Goal: Find specific page/section: Find specific page/section

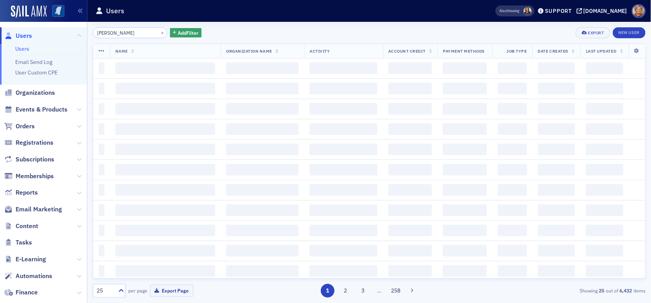
type input "[PERSON_NAME]"
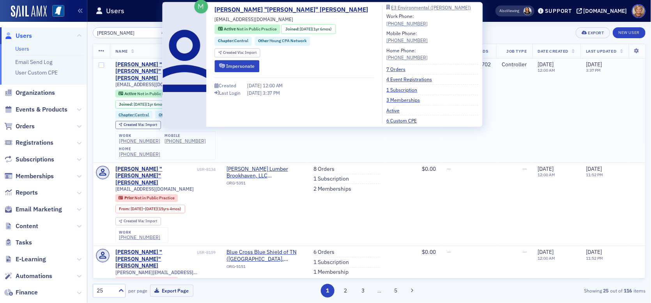
click at [151, 63] on div "[PERSON_NAME] "[PERSON_NAME]" [PERSON_NAME]" at bounding box center [155, 71] width 80 height 21
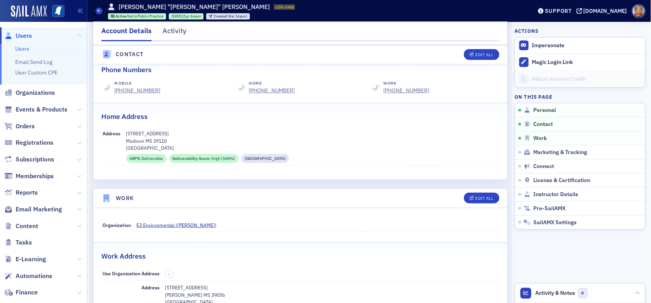
scroll to position [351, 0]
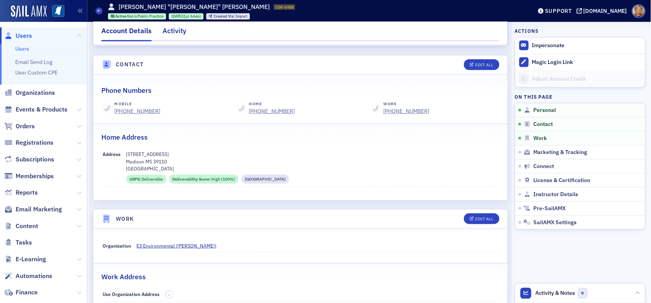
click at [175, 27] on div "Activity" at bounding box center [174, 33] width 24 height 14
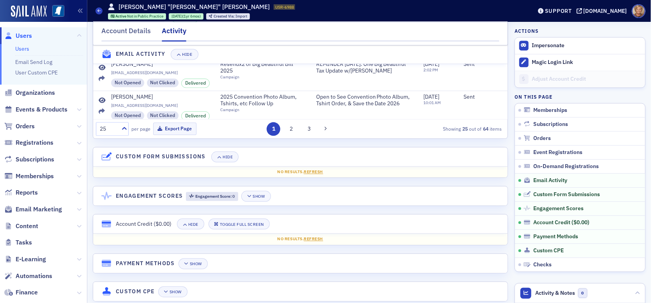
scroll to position [956, 0]
